Goal: Task Accomplishment & Management: Manage account settings

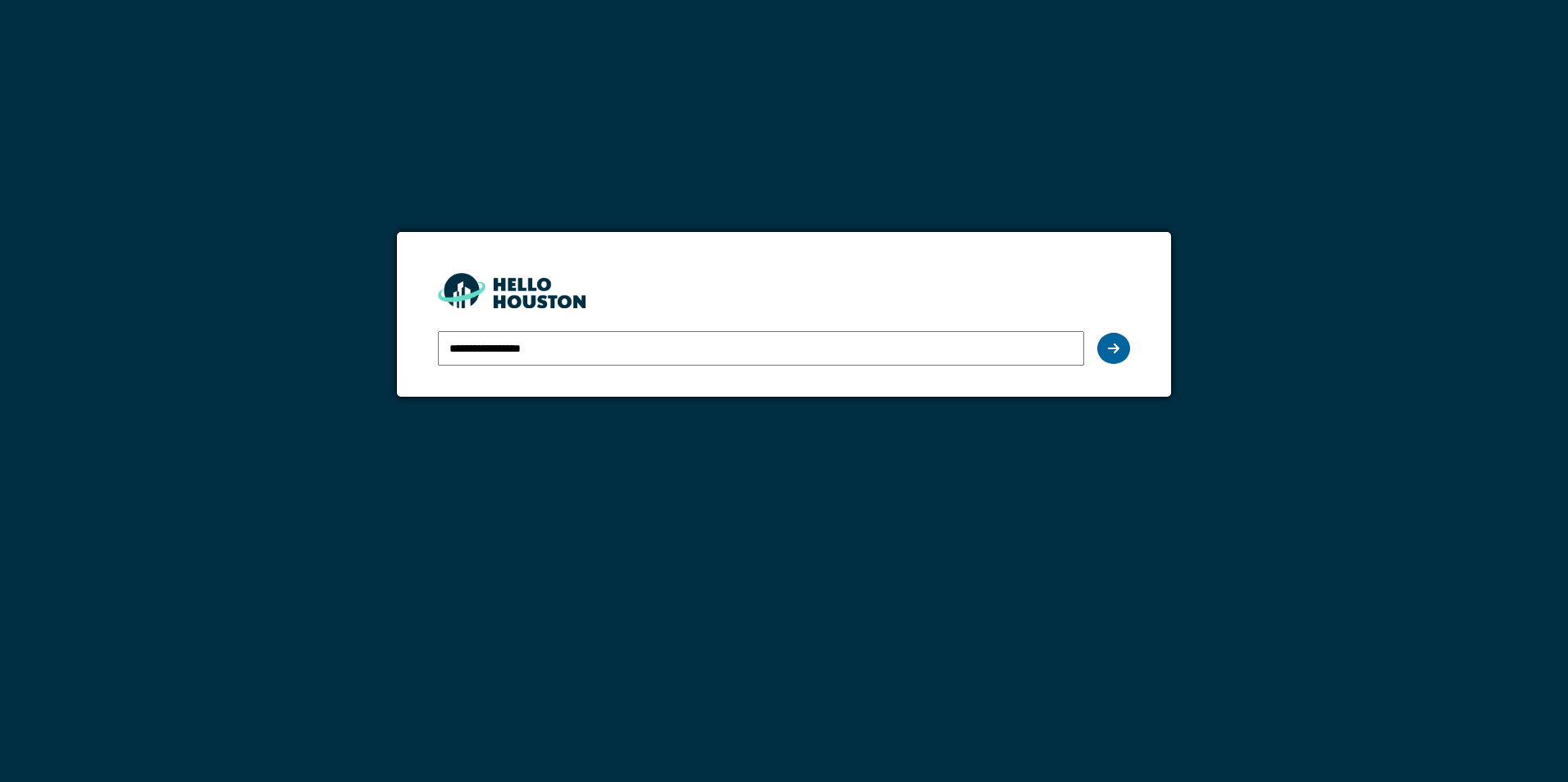
click at [1113, 352] on icon at bounding box center [1113, 348] width 11 height 13
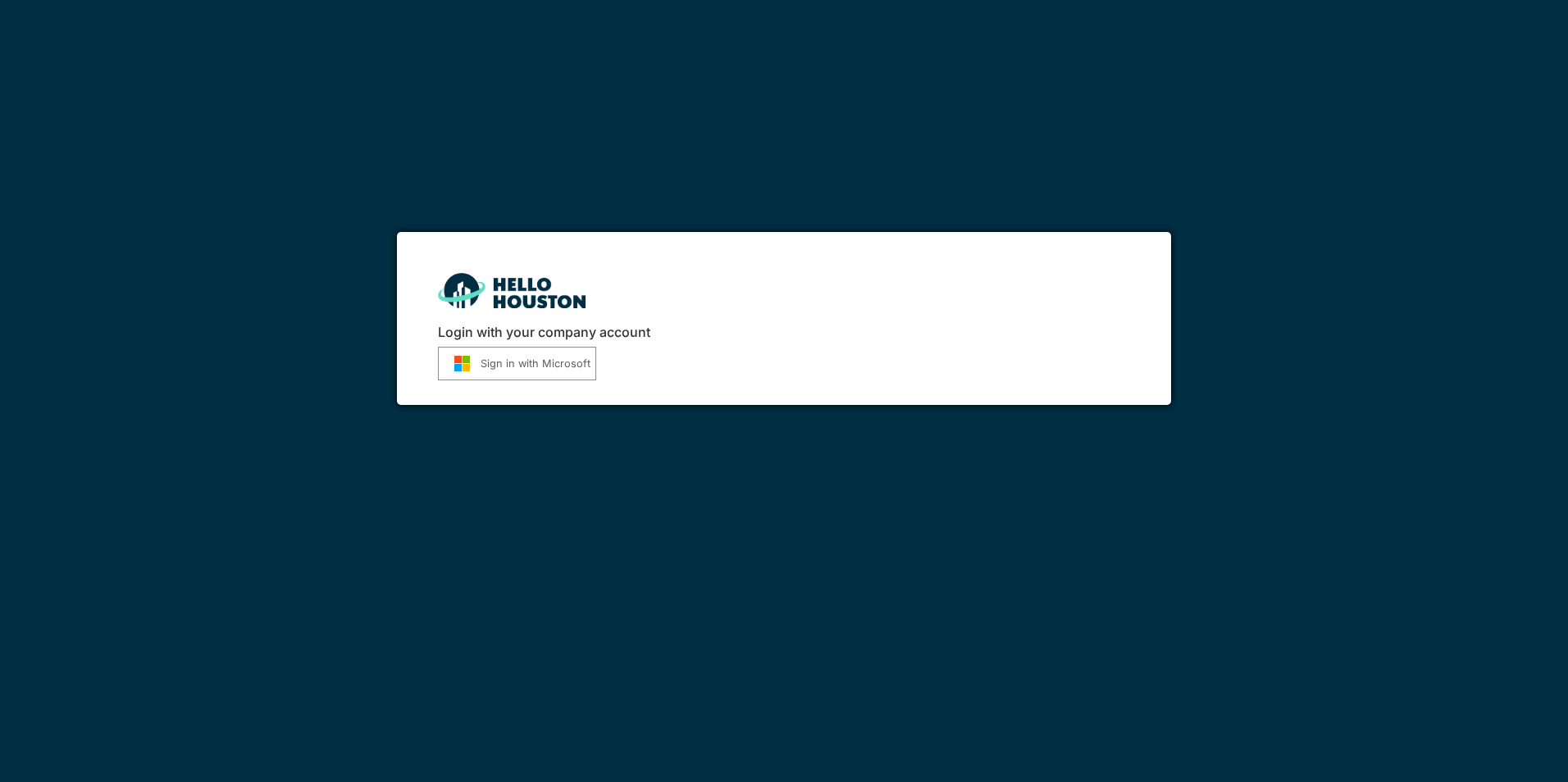
click at [539, 373] on button "Sign in with Microsoft" at bounding box center [517, 363] width 158 height 34
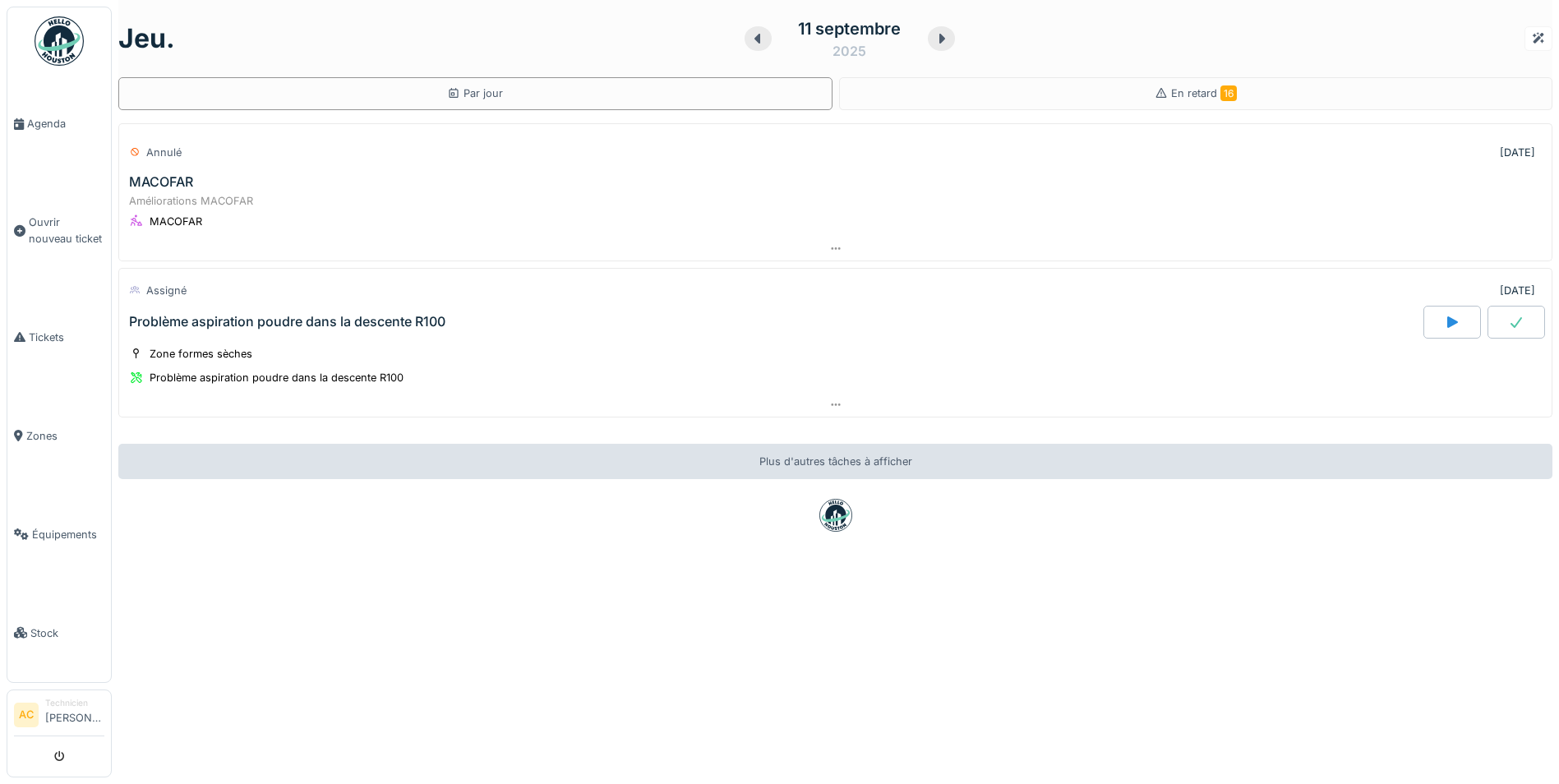
click at [57, 43] on img at bounding box center [59, 41] width 50 height 50
click at [837, 49] on div "2025" at bounding box center [850, 51] width 34 height 20
click at [839, 185] on div "11" at bounding box center [851, 177] width 22 height 23
click at [932, 80] on span "Next Month" at bounding box center [932, 83] width 0 height 20
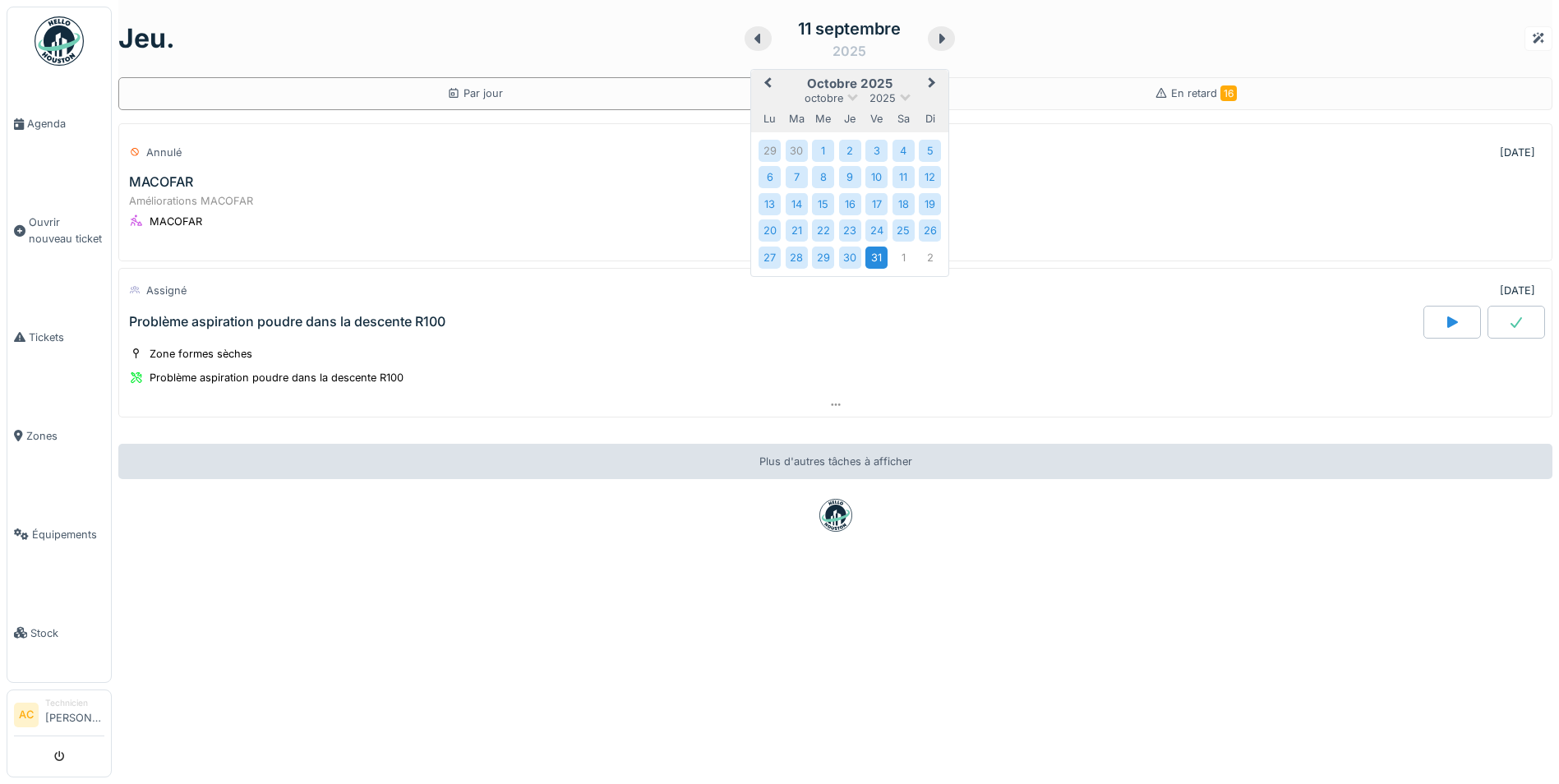
click at [866, 257] on div "31" at bounding box center [877, 258] width 22 height 22
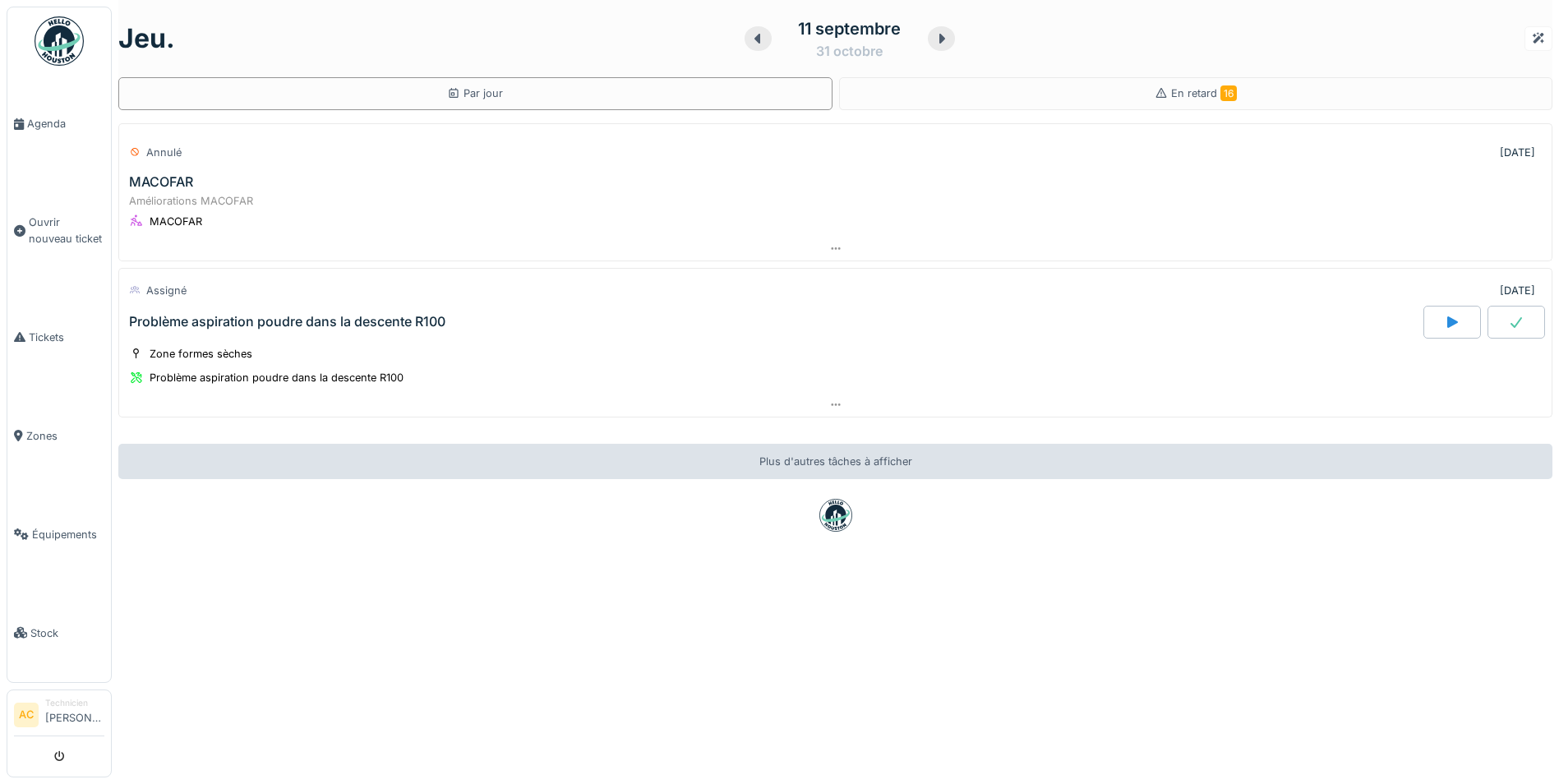
click at [59, 37] on img at bounding box center [59, 41] width 50 height 50
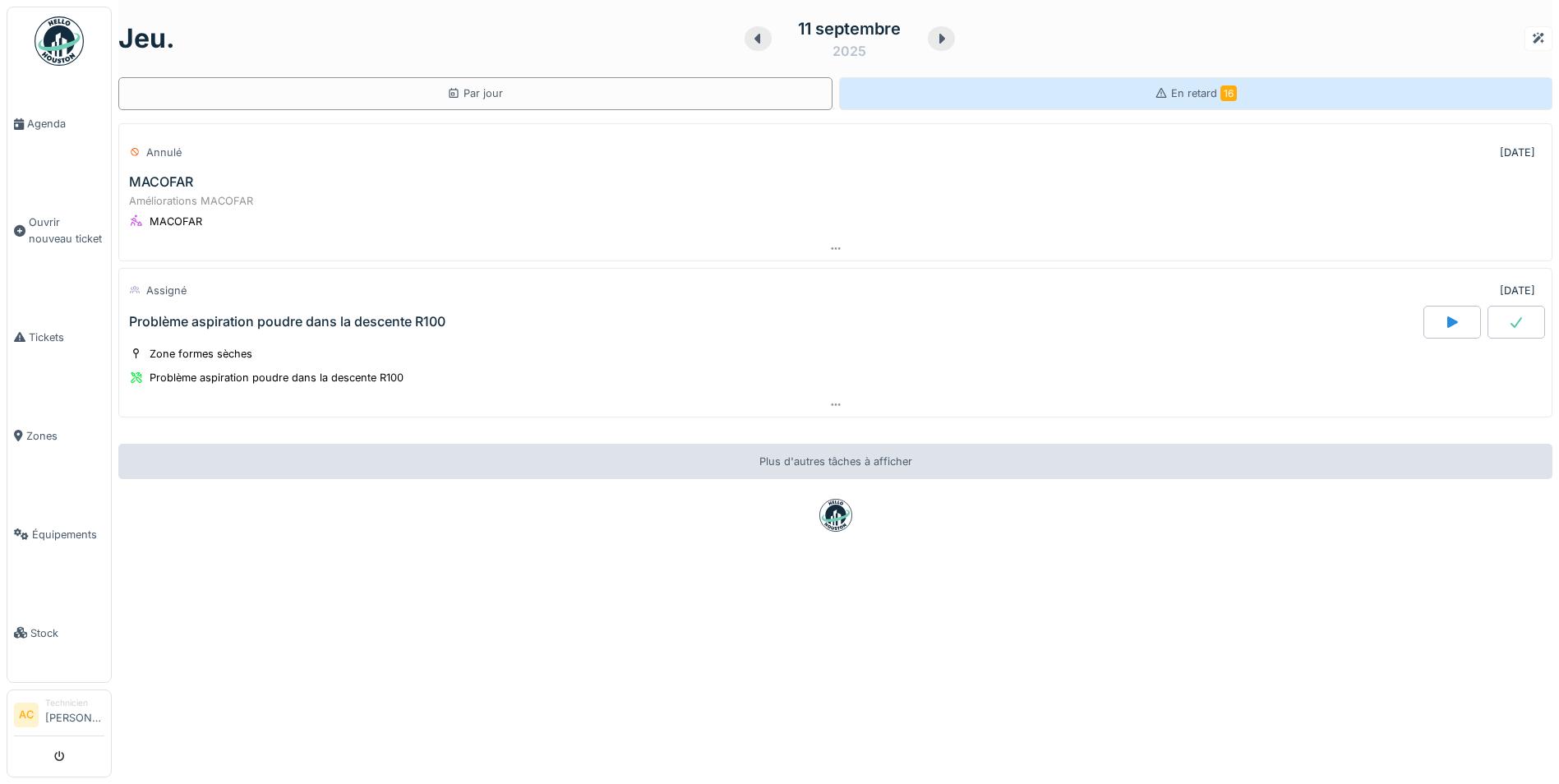
click at [1047, 97] on div "En retard 16" at bounding box center [1196, 93] width 714 height 33
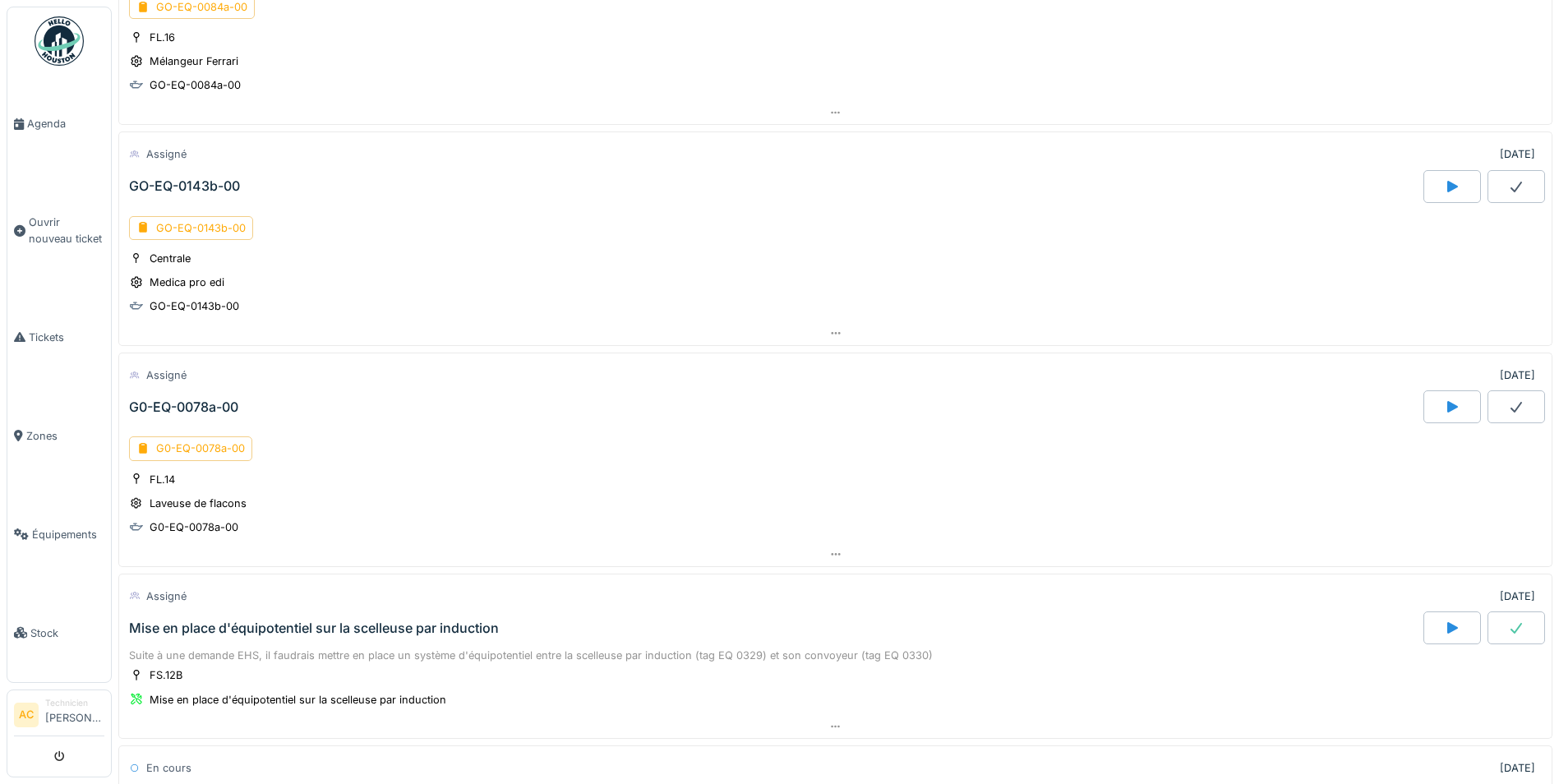
scroll to position [1973, 0]
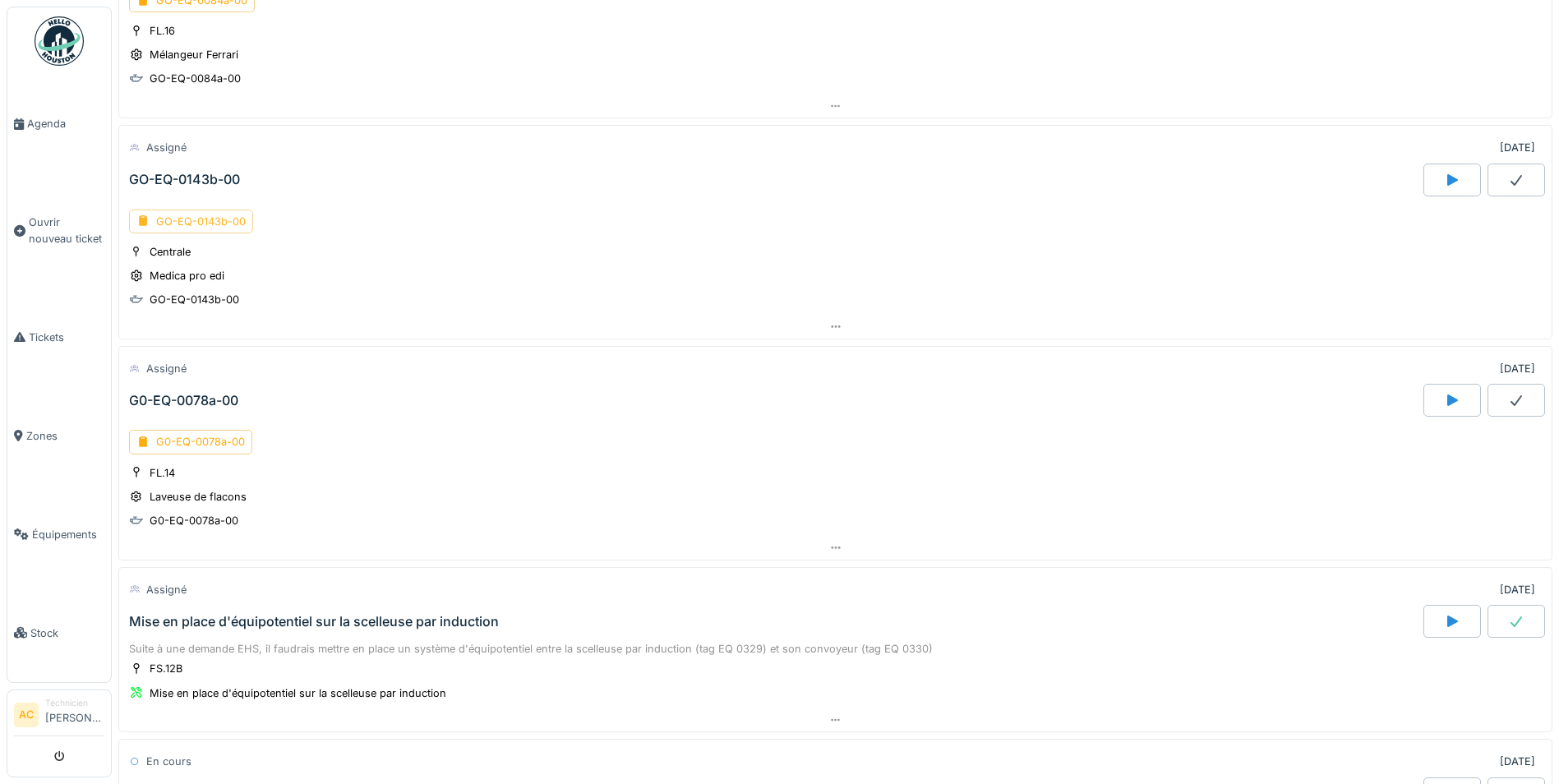
click at [165, 227] on div "GO-EQ-0143b-00" at bounding box center [191, 221] width 124 height 23
